Goal: Find specific page/section: Find specific page/section

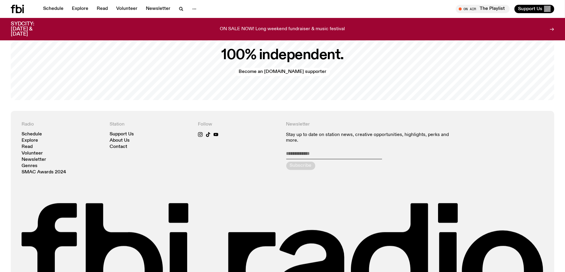
scroll to position [1436, 0]
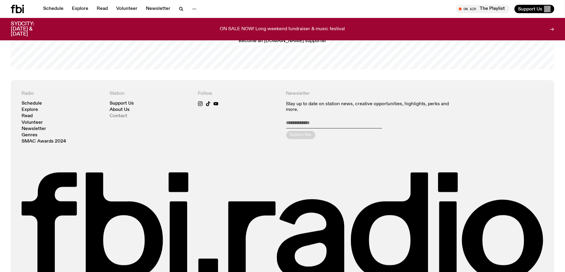
click at [125, 114] on link "Contact" at bounding box center [119, 116] width 18 height 4
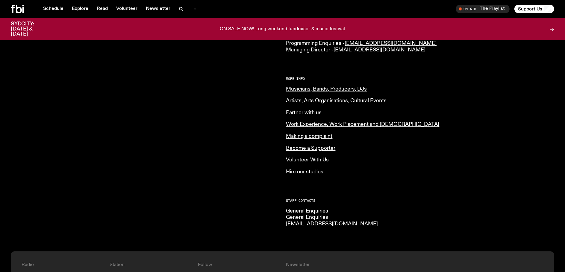
scroll to position [207, 0]
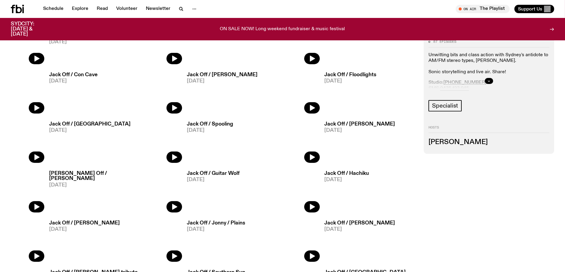
scroll to position [597, 0]
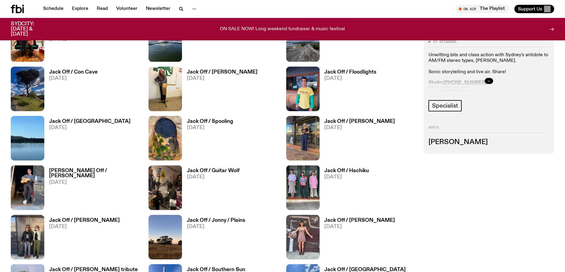
click at [488, 81] on icon "button" at bounding box center [489, 81] width 4 height 4
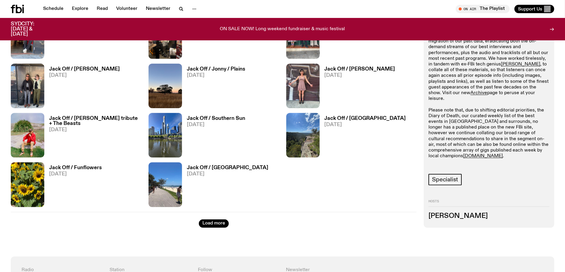
scroll to position [776, 0]
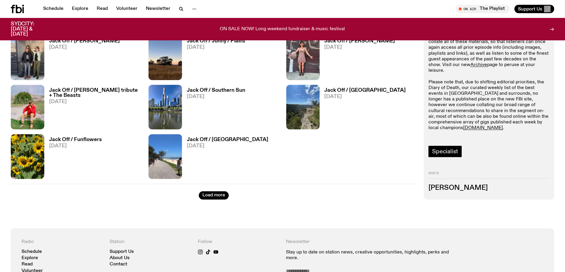
click at [435, 151] on span "Specialist" at bounding box center [445, 151] width 26 height 7
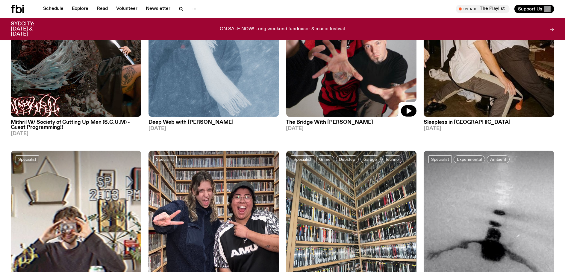
scroll to position [147, 0]
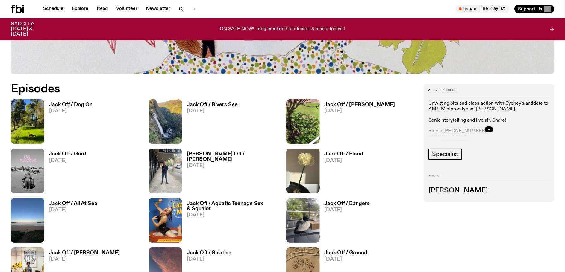
scroll to position [357, 0]
